Goal: Transaction & Acquisition: Purchase product/service

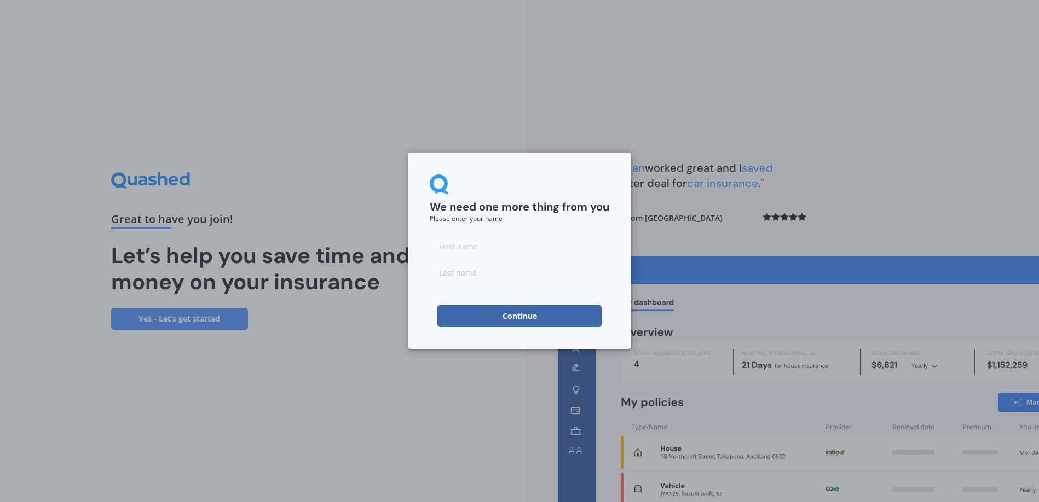
click at [438, 248] on input at bounding box center [519, 246] width 179 height 22
click at [436, 248] on input at bounding box center [519, 246] width 179 height 22
type input "[PERSON_NAME]"
click at [443, 275] on input at bounding box center [519, 273] width 179 height 22
click at [438, 270] on input "organ" at bounding box center [519, 273] width 179 height 22
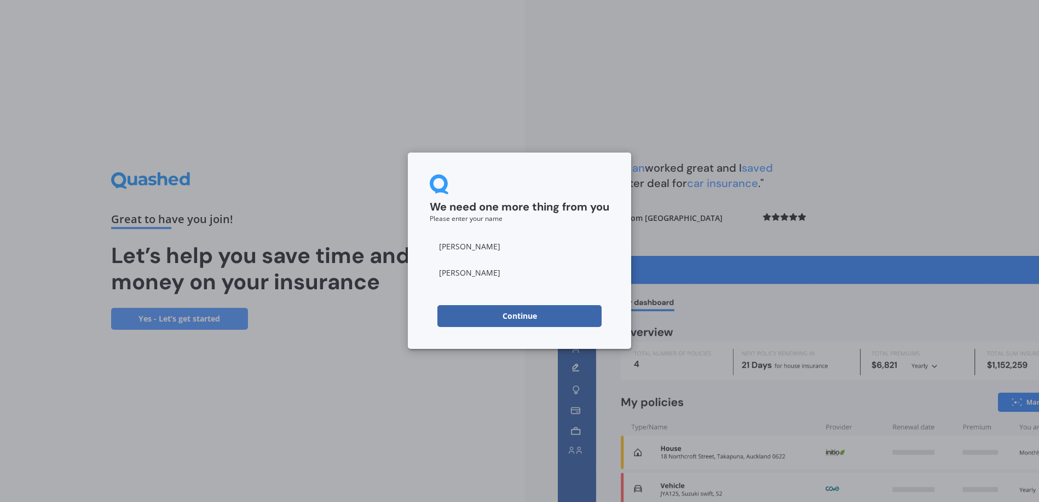
type input "[PERSON_NAME]"
click at [520, 317] on button "Continue" at bounding box center [519, 316] width 164 height 22
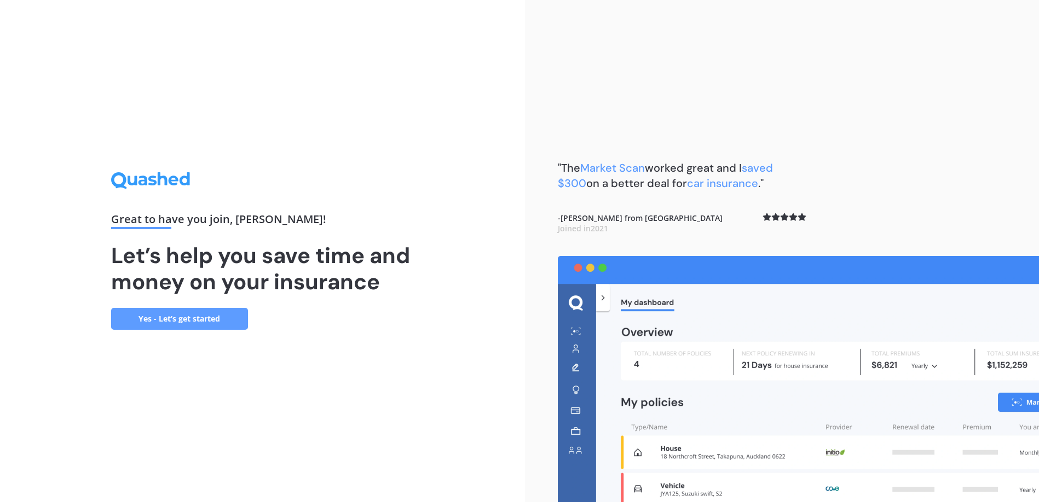
click at [171, 320] on link "Yes - Let’s get started" at bounding box center [179, 319] width 137 height 22
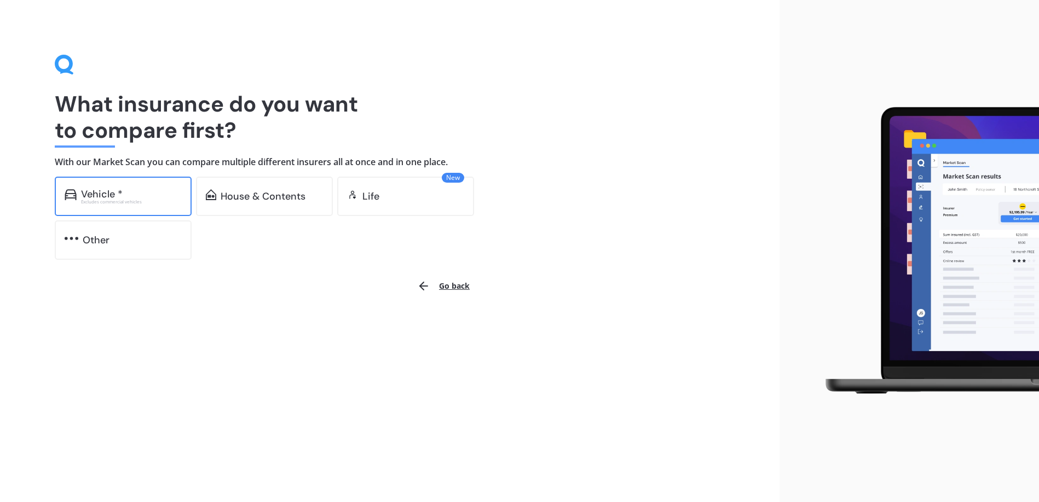
click at [112, 198] on div "Vehicle *" at bounding box center [102, 194] width 42 height 11
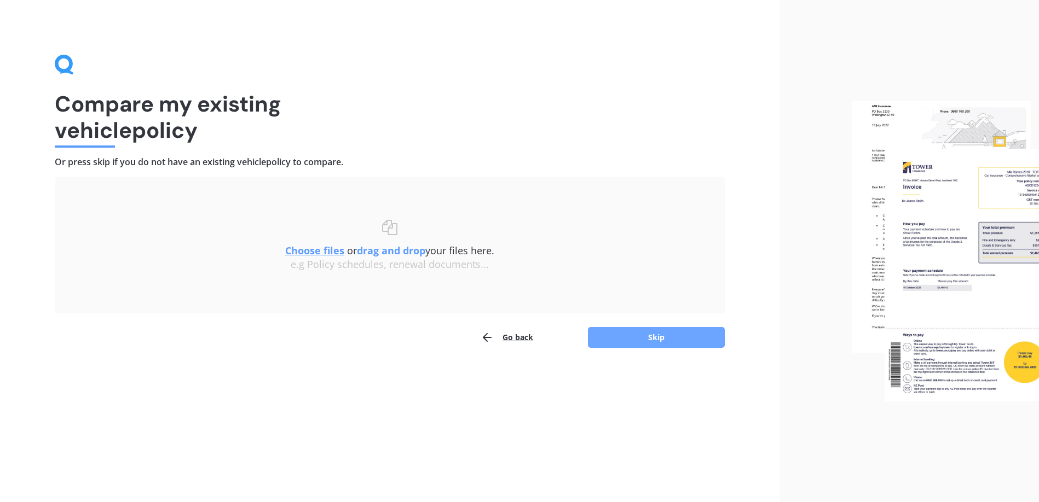
click at [659, 336] on button "Skip" at bounding box center [656, 337] width 137 height 21
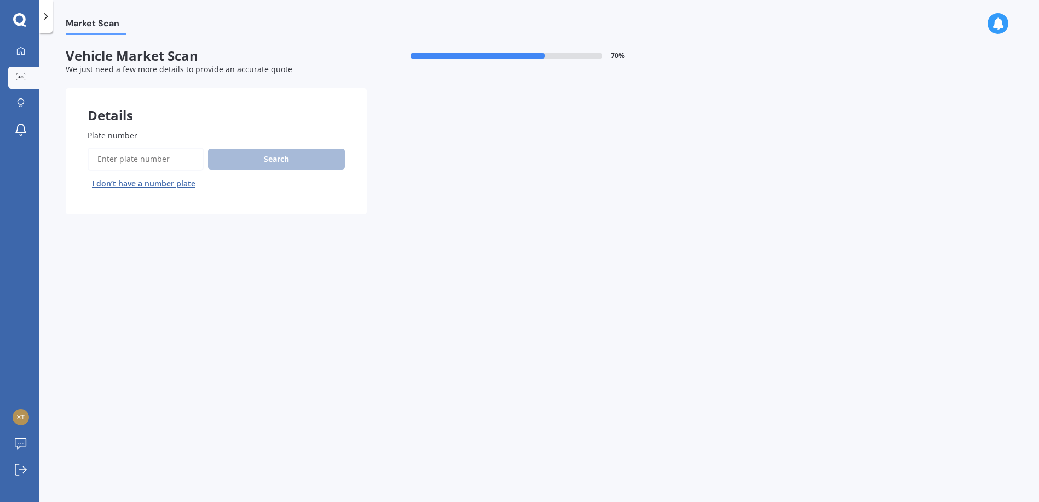
click at [96, 156] on input "Plate number" at bounding box center [146, 159] width 116 height 23
type input "HDT283"
click at [279, 159] on button "Search" at bounding box center [276, 159] width 137 height 21
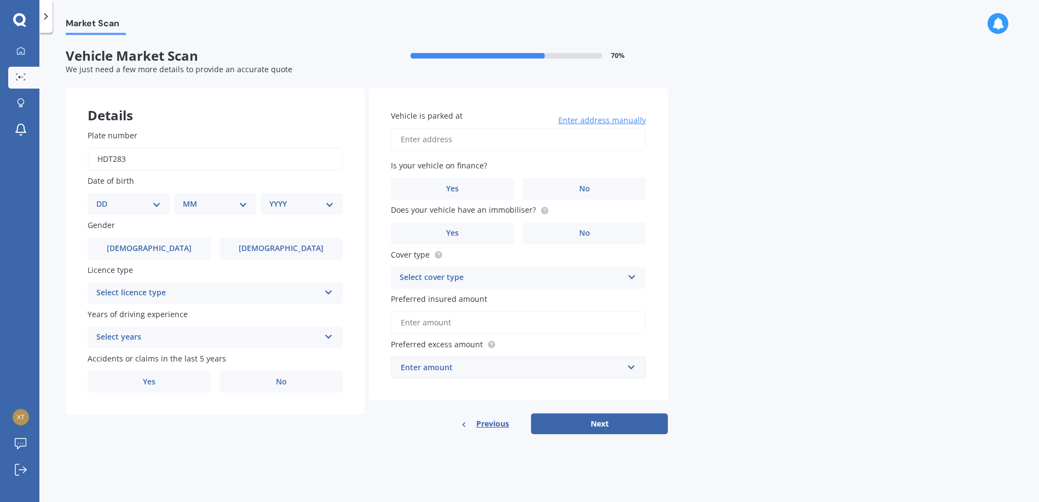
click at [157, 204] on select "DD 01 02 03 04 05 06 07 08 09 10 11 12 13 14 15 16 17 18 19 20 21 22 23 24 25 2…" at bounding box center [128, 204] width 65 height 12
select select "31"
click at [105, 198] on select "DD 01 02 03 04 05 06 07 08 09 10 11 12 13 14 15 16 17 18 19 20 21 22 23 24 25 2…" at bounding box center [128, 204] width 65 height 12
click at [246, 200] on select "MM 01 02 03 04 05 06 07 08 09 10 11 12" at bounding box center [217, 204] width 60 height 12
select select "01"
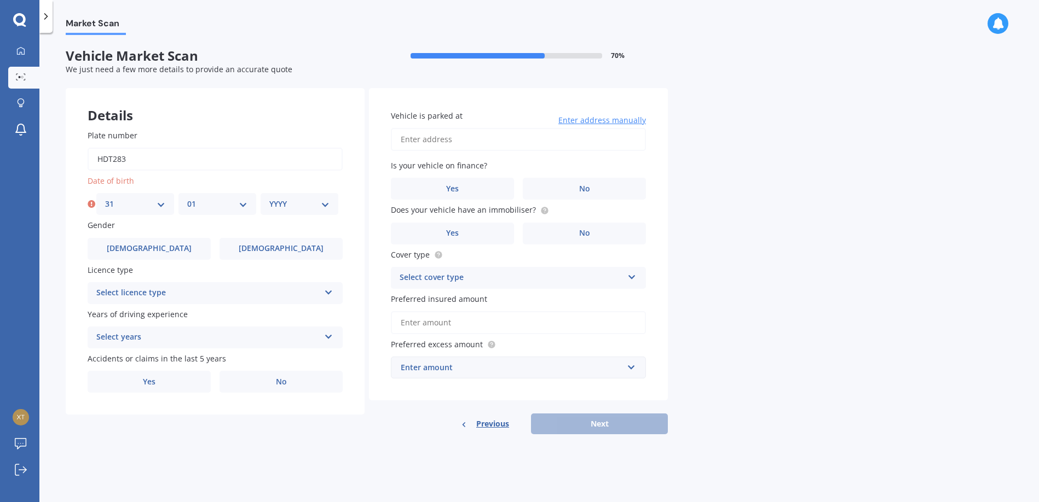
click at [187, 198] on select "MM 01 02 03 04 05 06 07 08 09 10 11 12" at bounding box center [217, 204] width 60 height 12
click at [323, 206] on select "YYYY 2025 2024 2023 2022 2021 2020 2019 2018 2017 2016 2015 2014 2013 2012 2011…" at bounding box center [299, 204] width 60 height 12
select select "1941"
click at [269, 198] on select "YYYY 2025 2024 2023 2022 2021 2020 2019 2018 2017 2016 2015 2014 2013 2012 2011…" at bounding box center [299, 204] width 60 height 12
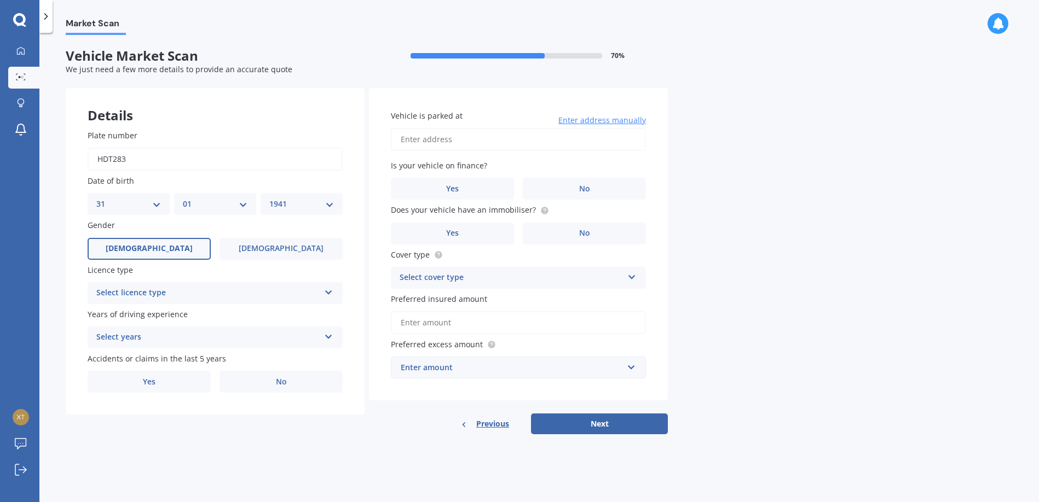
click at [153, 245] on span "[DEMOGRAPHIC_DATA]" at bounding box center [149, 248] width 87 height 9
click at [0, 0] on input "[DEMOGRAPHIC_DATA]" at bounding box center [0, 0] width 0 height 0
click at [331, 291] on icon at bounding box center [328, 291] width 9 height 8
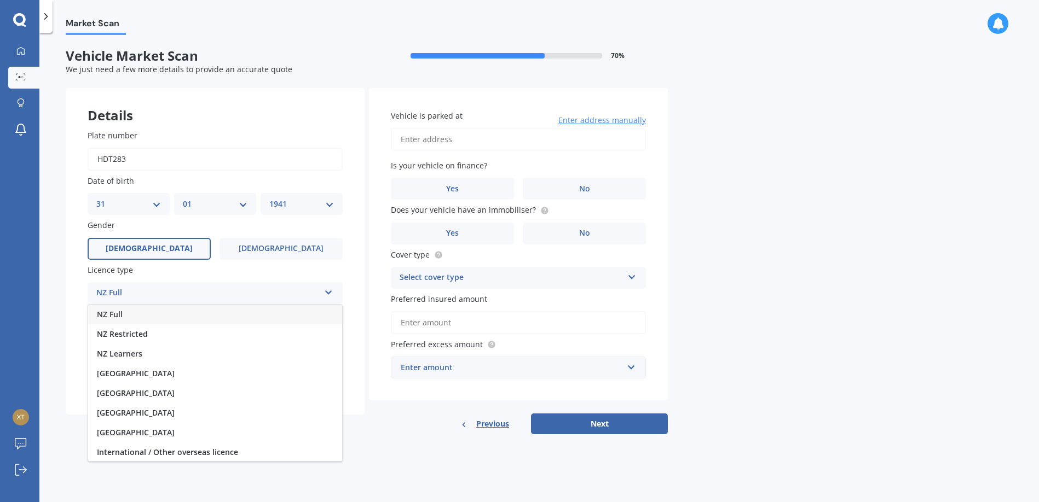
click at [112, 292] on div "NZ Full" at bounding box center [207, 293] width 223 height 13
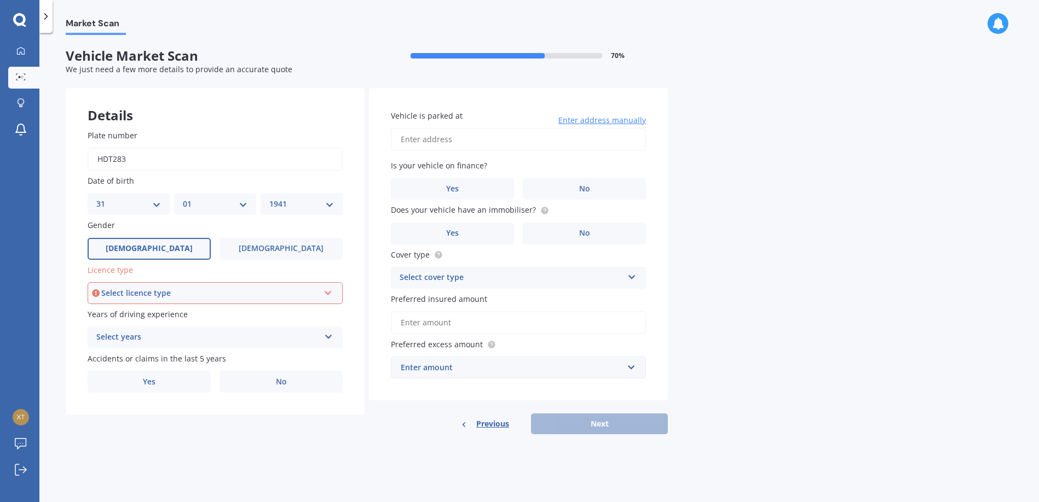
click at [328, 335] on icon at bounding box center [328, 335] width 9 height 8
click at [122, 337] on div "5 or more years" at bounding box center [207, 337] width 223 height 13
click at [289, 383] on label "No" at bounding box center [280, 382] width 123 height 22
click at [0, 0] on input "No" at bounding box center [0, 0] width 0 height 0
click at [399, 140] on input "Vehicle is parked at" at bounding box center [518, 139] width 255 height 23
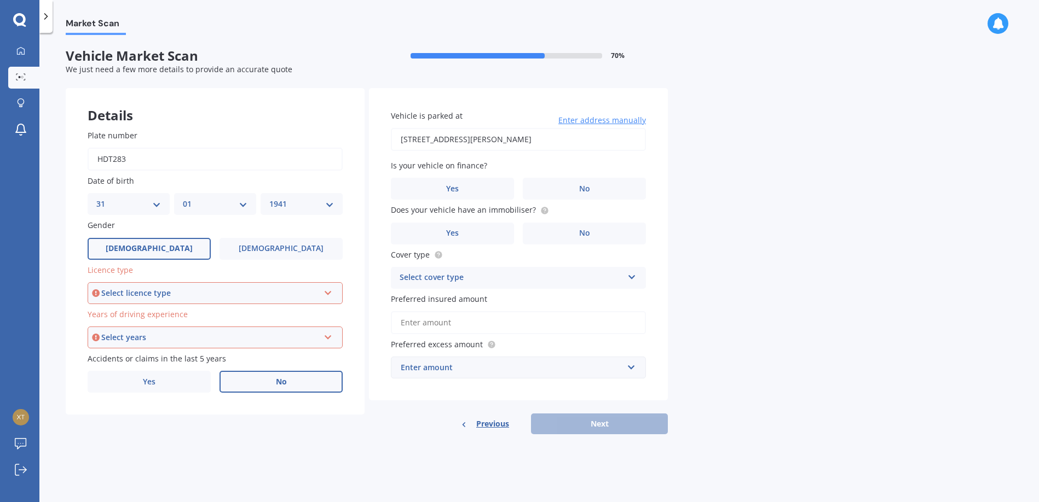
click at [410, 141] on input "[STREET_ADDRESS][PERSON_NAME]" at bounding box center [518, 139] width 255 height 23
click at [583, 139] on input "[STREET_ADDRESS][PERSON_NAME]" at bounding box center [518, 139] width 255 height 23
type input "[STREET_ADDRESS][PERSON_NAME]"
click at [584, 187] on span "No" at bounding box center [584, 188] width 11 height 9
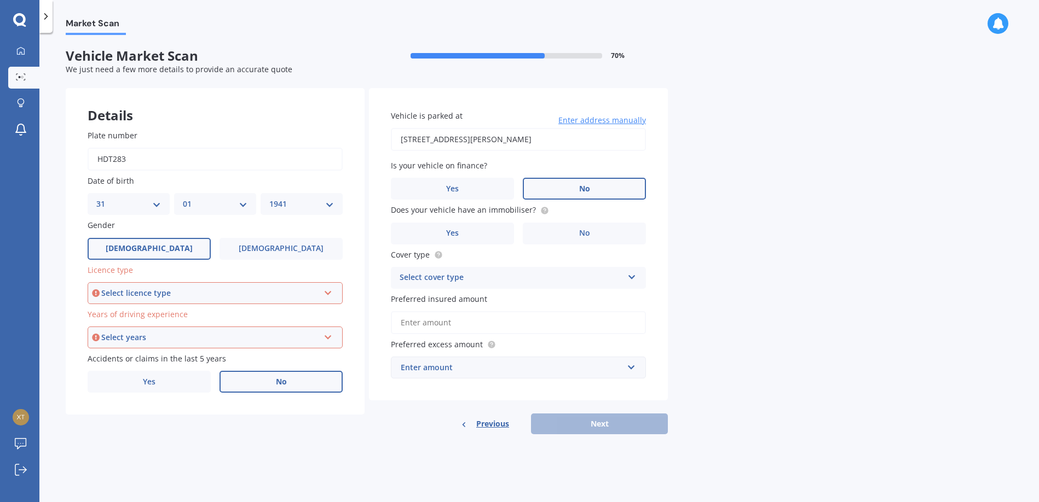
click at [0, 0] on input "No" at bounding box center [0, 0] width 0 height 0
click at [578, 233] on label "No" at bounding box center [584, 234] width 123 height 22
click at [0, 0] on input "No" at bounding box center [0, 0] width 0 height 0
click at [633, 275] on icon at bounding box center [631, 275] width 9 height 8
click at [442, 299] on span "Comprehensive" at bounding box center [429, 299] width 58 height 10
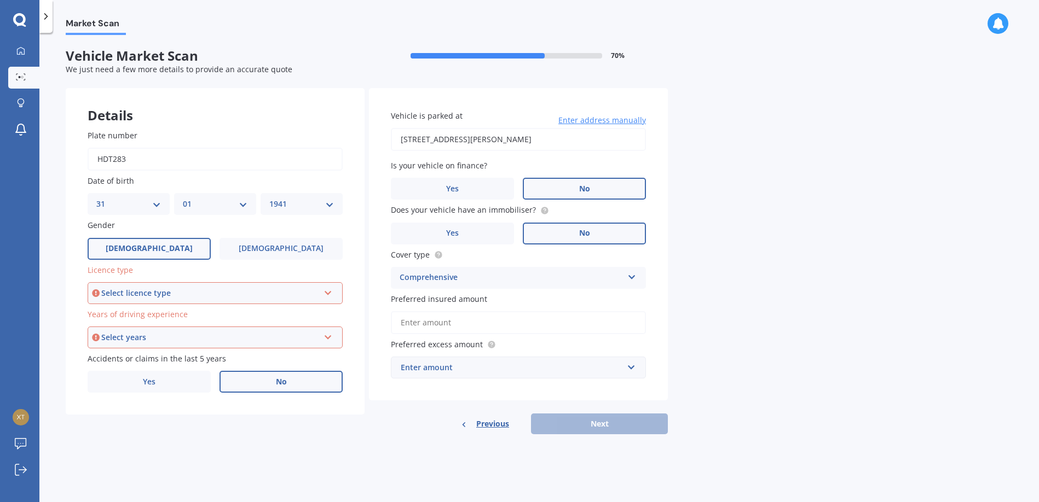
click at [401, 322] on input "Preferred insured amount" at bounding box center [518, 322] width 255 height 23
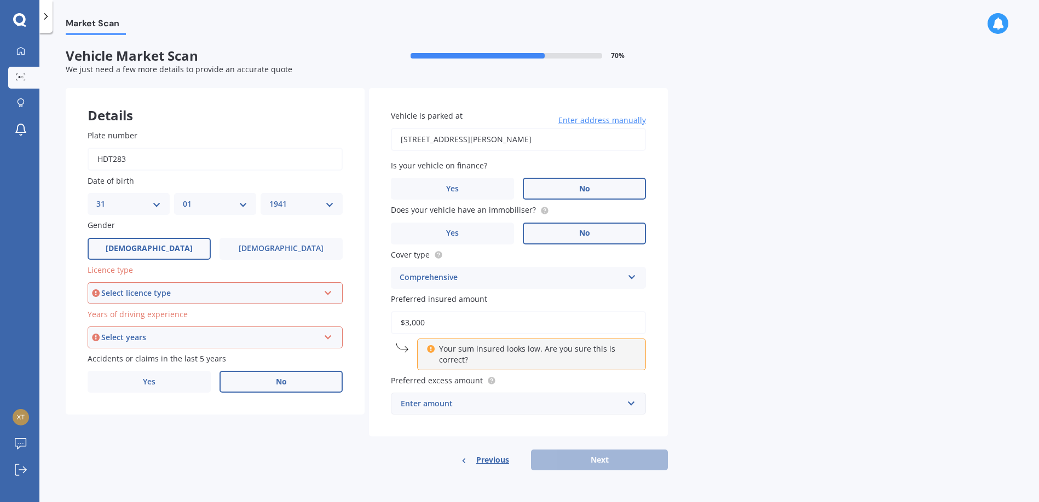
type input "$3,000"
click at [402, 404] on div "Enter amount" at bounding box center [512, 404] width 222 height 12
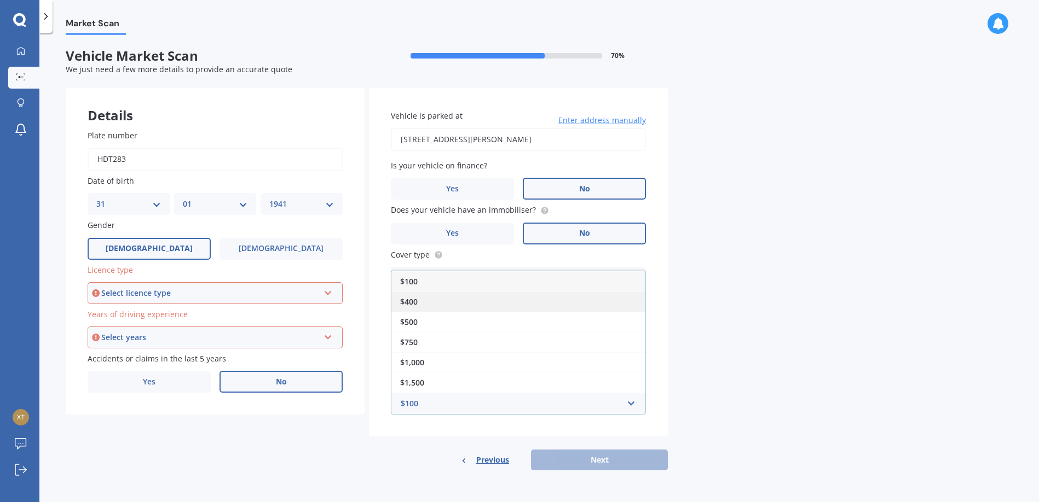
click at [410, 300] on span "$400" at bounding box center [409, 302] width 18 height 10
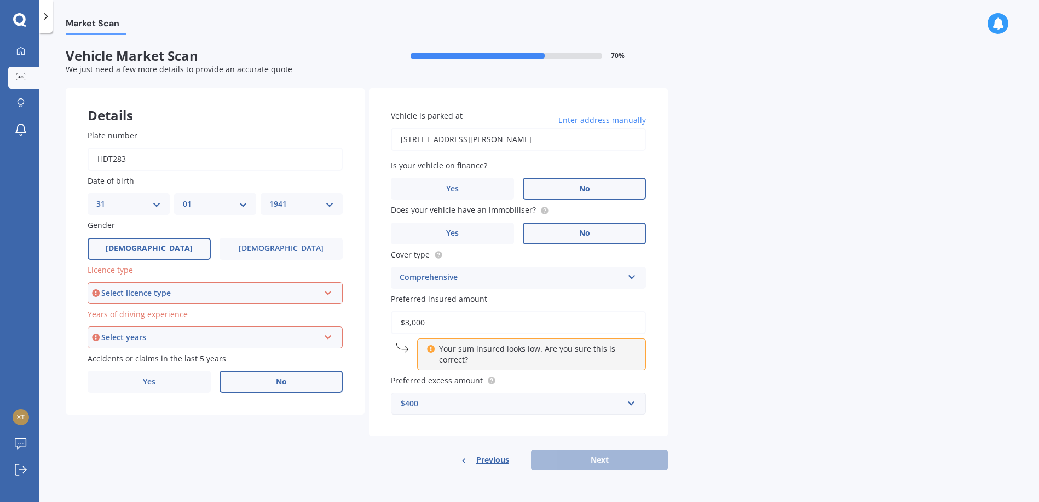
click at [329, 292] on icon at bounding box center [327, 291] width 9 height 8
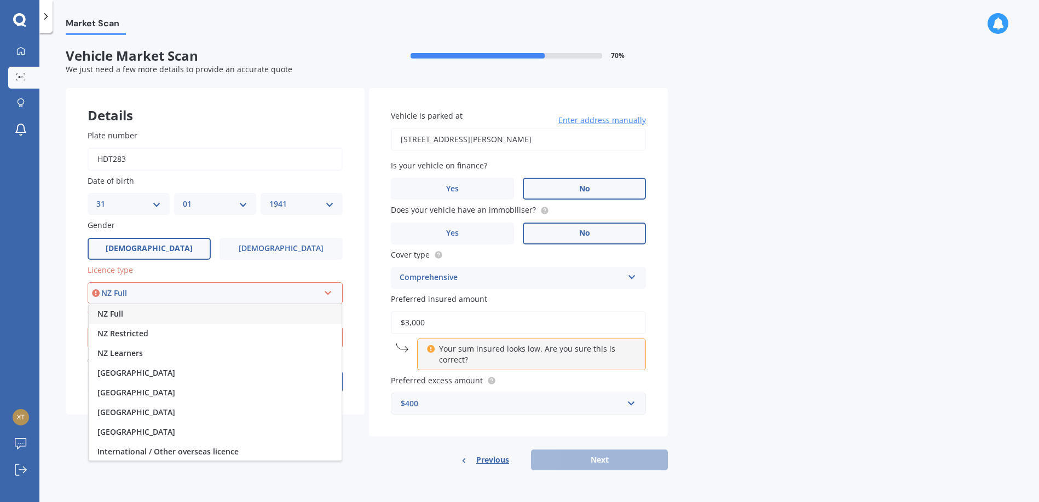
click at [106, 294] on div "NZ Full" at bounding box center [210, 293] width 218 height 12
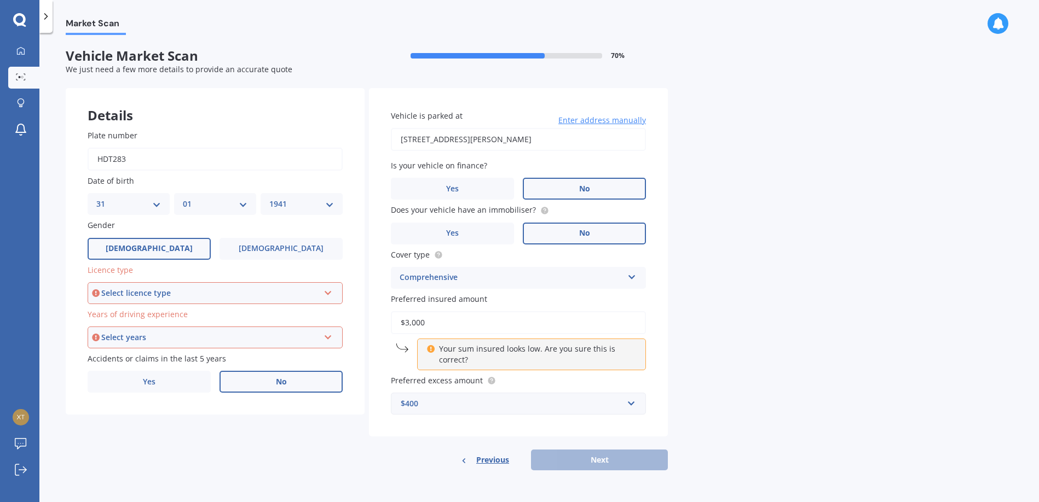
click at [332, 290] on icon at bounding box center [327, 291] width 9 height 8
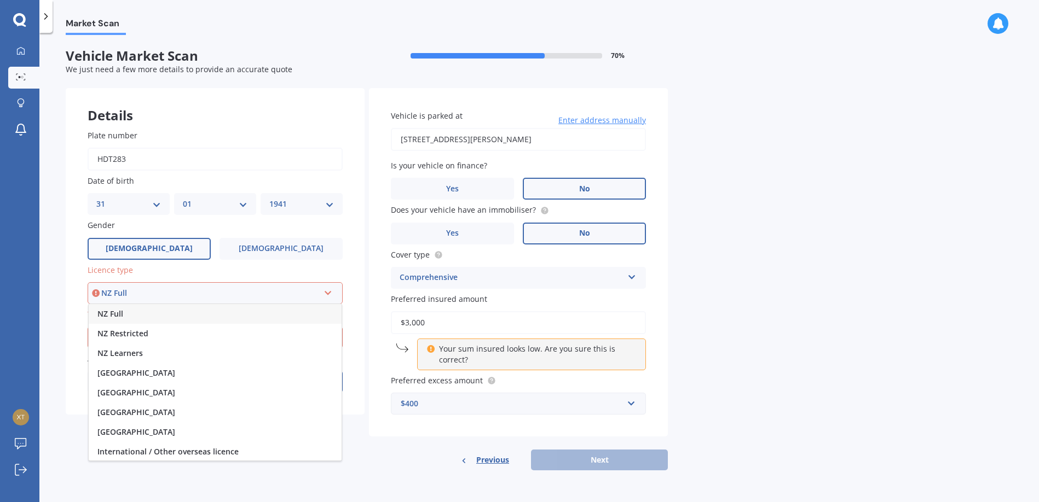
click at [112, 314] on span "NZ Full" at bounding box center [110, 314] width 26 height 10
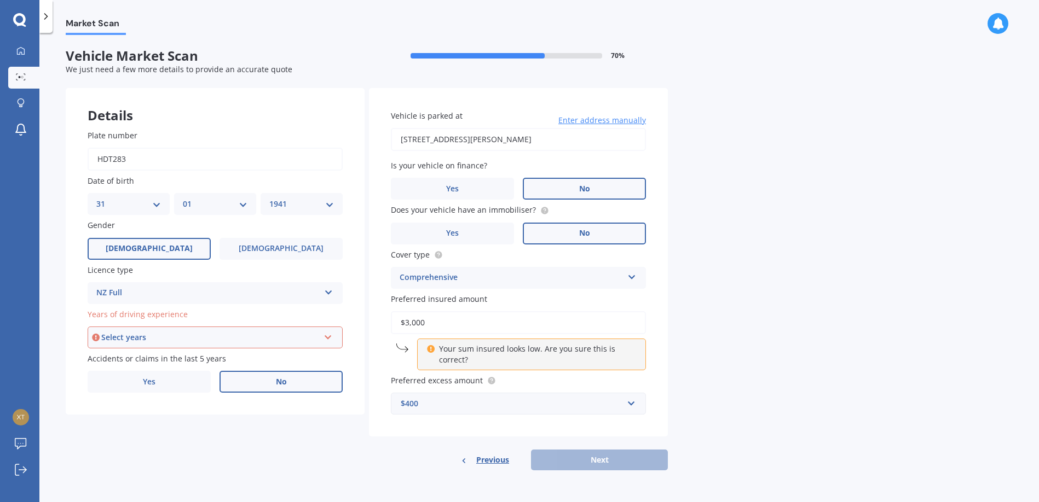
click at [284, 379] on span "No" at bounding box center [281, 382] width 11 height 9
click at [0, 0] on input "No" at bounding box center [0, 0] width 0 height 0
click at [597, 459] on div "Previous Next" at bounding box center [518, 460] width 299 height 21
click at [284, 382] on span "No" at bounding box center [281, 382] width 11 height 9
click at [0, 0] on input "No" at bounding box center [0, 0] width 0 height 0
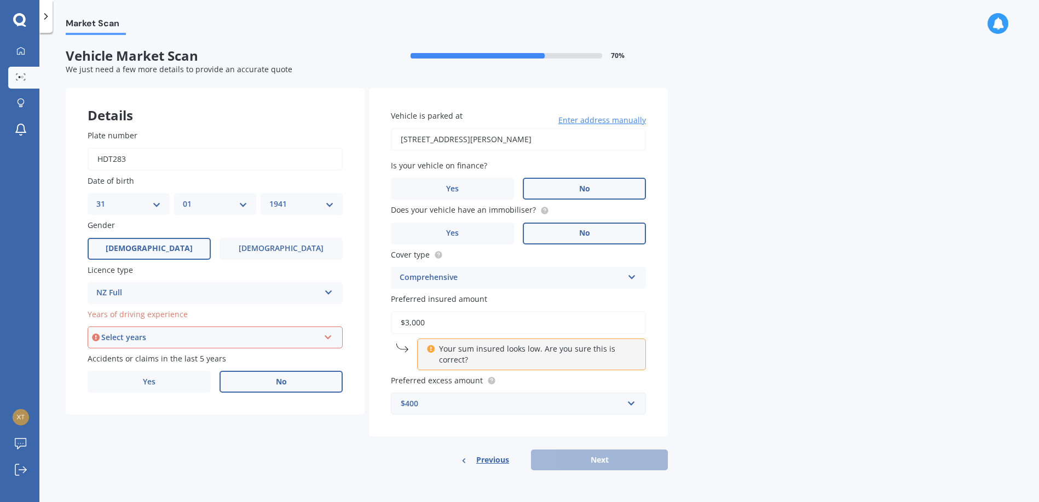
click at [329, 333] on icon at bounding box center [327, 336] width 9 height 8
click at [131, 337] on div "5 or more years" at bounding box center [210, 338] width 218 height 12
click at [327, 337] on icon at bounding box center [327, 336] width 9 height 8
click at [123, 337] on div "5 or more years" at bounding box center [210, 338] width 218 height 12
click at [327, 338] on icon at bounding box center [327, 336] width 9 height 8
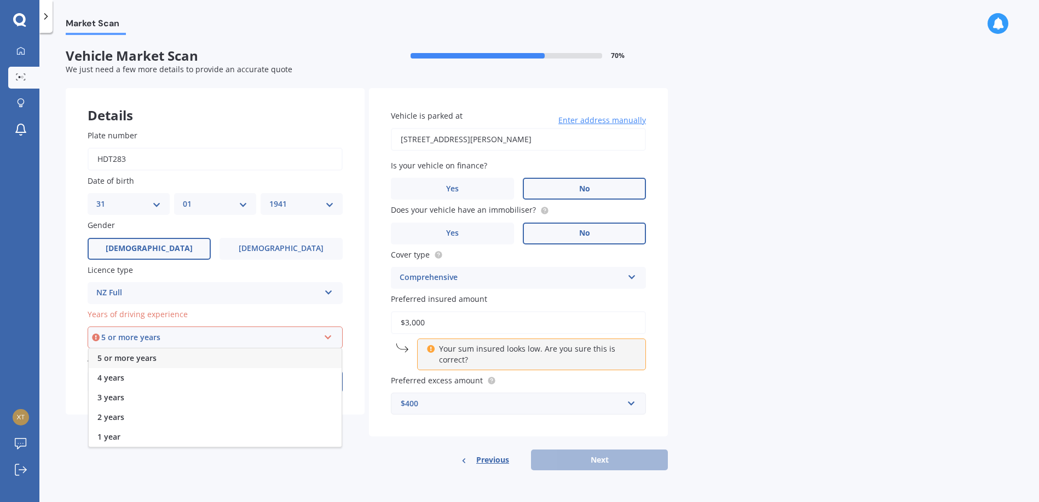
click at [111, 357] on span "5 or more years" at bounding box center [126, 358] width 59 height 10
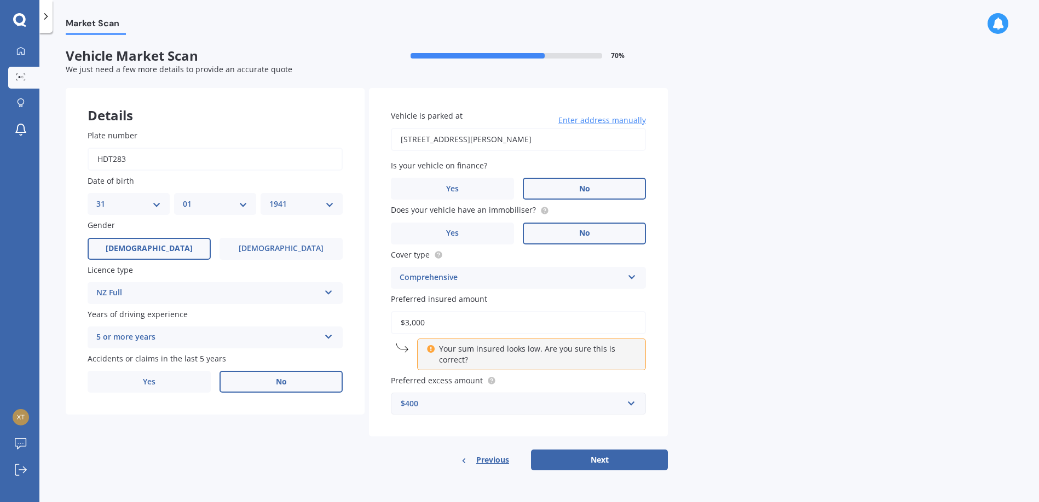
click at [280, 381] on span "No" at bounding box center [281, 382] width 11 height 9
click at [0, 0] on input "No" at bounding box center [0, 0] width 0 height 0
click at [599, 460] on button "Next" at bounding box center [599, 460] width 137 height 21
select select "31"
select select "01"
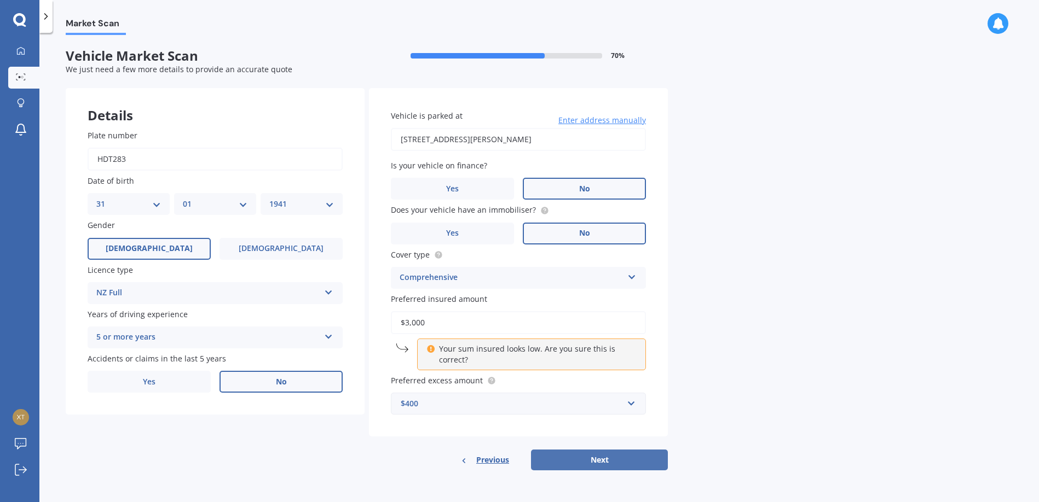
select select "1941"
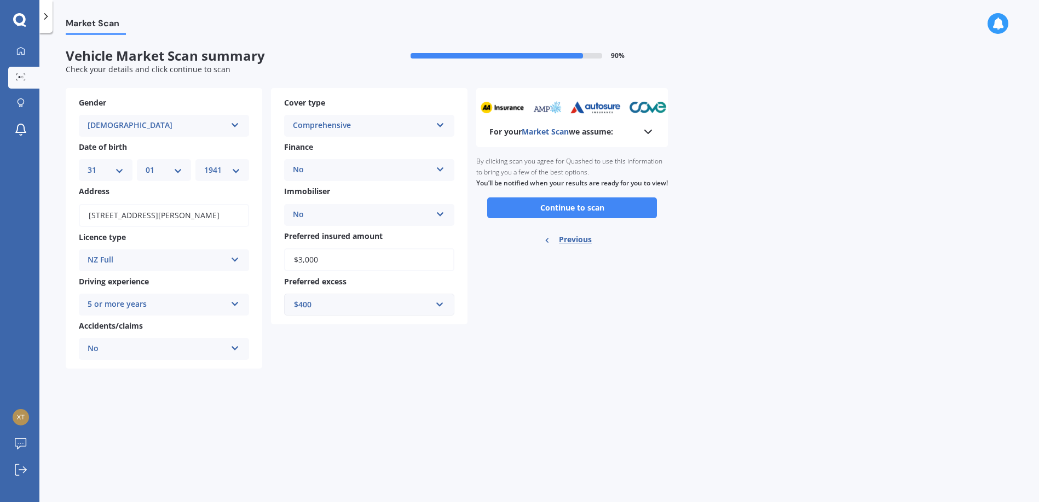
drag, startPoint x: 573, startPoint y: 417, endPoint x: 969, endPoint y: 311, distance: 410.1
click at [969, 311] on div "Market Scan Vehicle Market Scan summary 90 % Check your details and click conti…" at bounding box center [538, 269] width 999 height 469
click at [577, 218] on button "Continue to scan" at bounding box center [572, 208] width 170 height 21
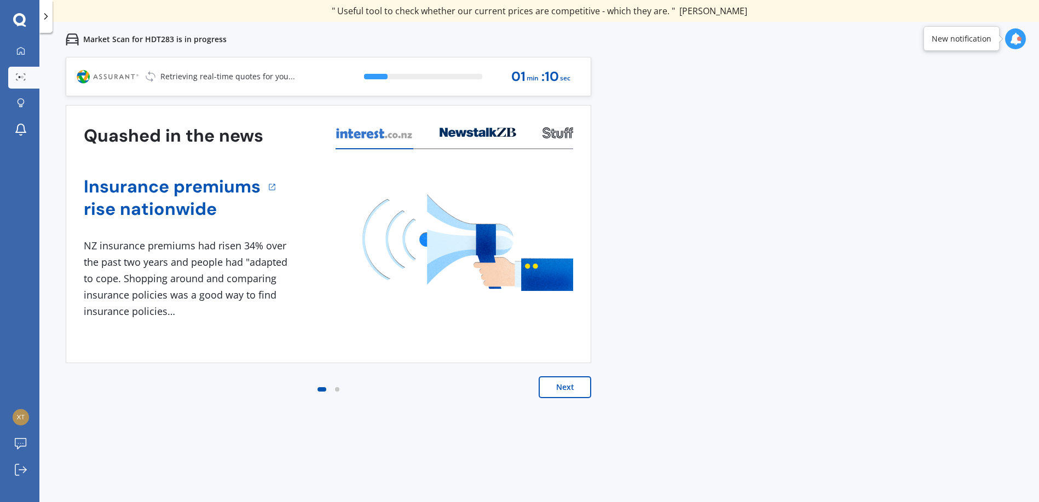
click at [570, 386] on button "Next" at bounding box center [564, 387] width 53 height 22
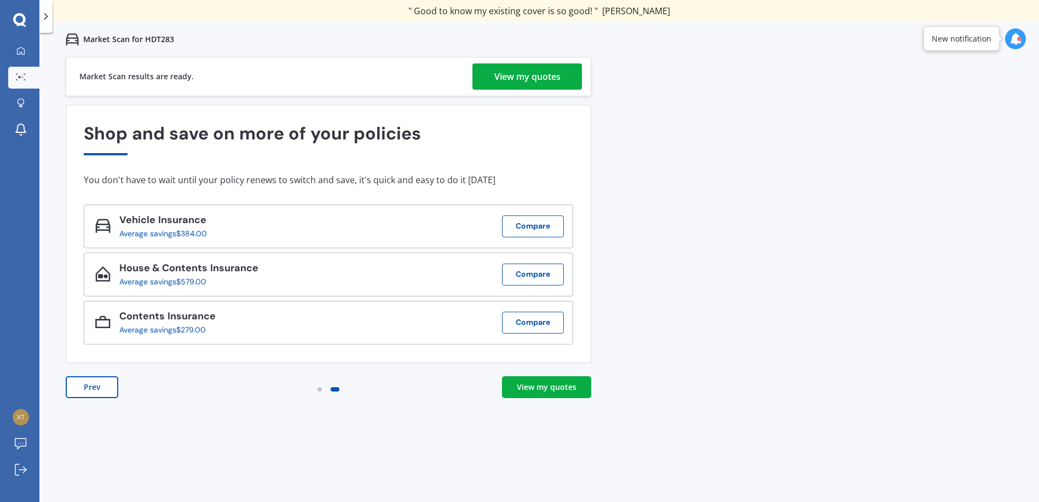
click at [538, 389] on div "View my quotes" at bounding box center [547, 387] width 60 height 11
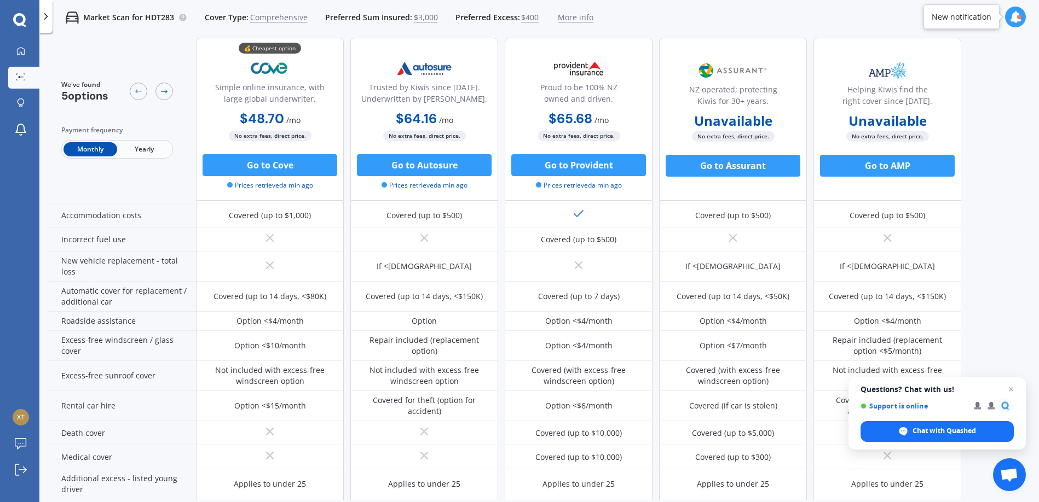
scroll to position [269, 0]
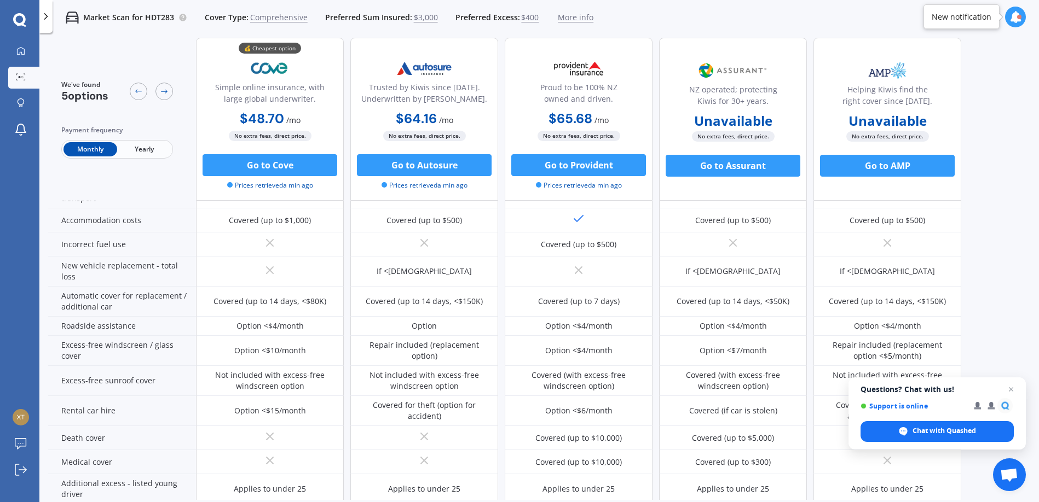
click at [147, 150] on span "Yearly" at bounding box center [144, 149] width 54 height 14
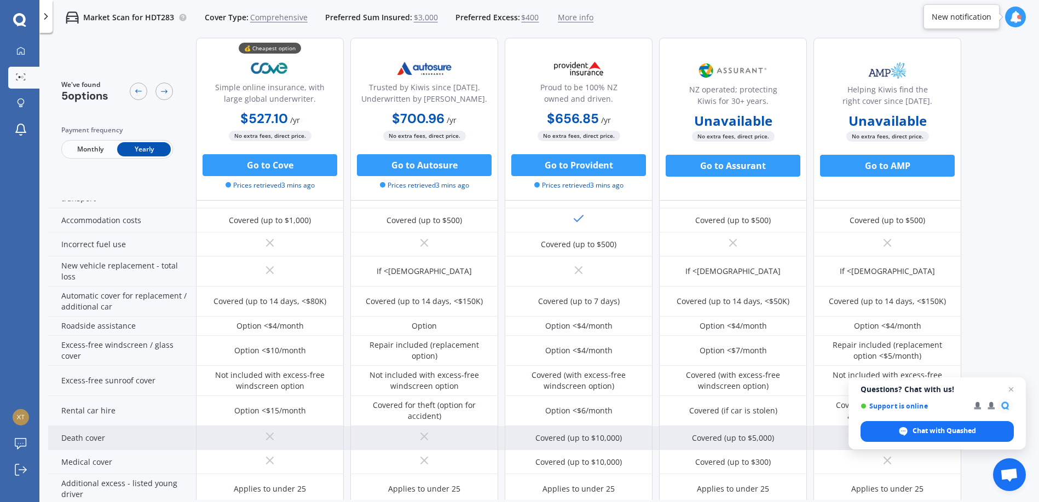
scroll to position [214, 0]
